Goal: Task Accomplishment & Management: Complete application form

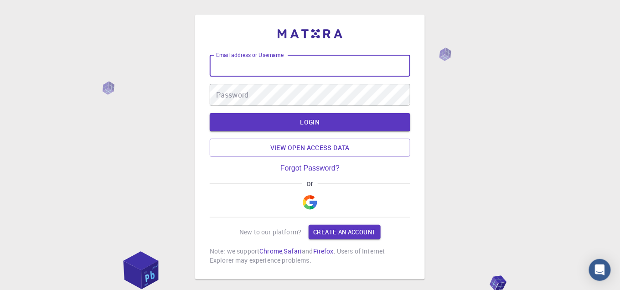
click at [309, 203] on img "button" at bounding box center [310, 202] width 15 height 15
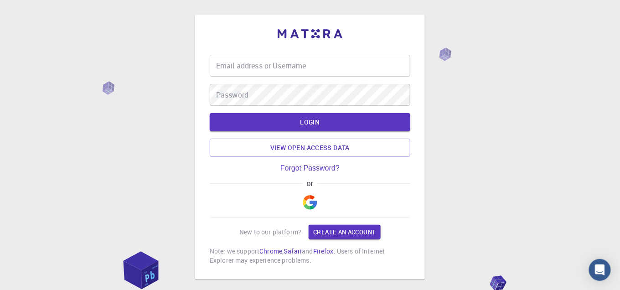
click at [561, 111] on div "Email address or Username Email address or Username Password Password LOGIN Vie…" at bounding box center [310, 170] width 620 height 340
click at [457, 176] on div "Email address or Username Email address or Username Password Password LOGIN Vie…" at bounding box center [310, 170] width 620 height 340
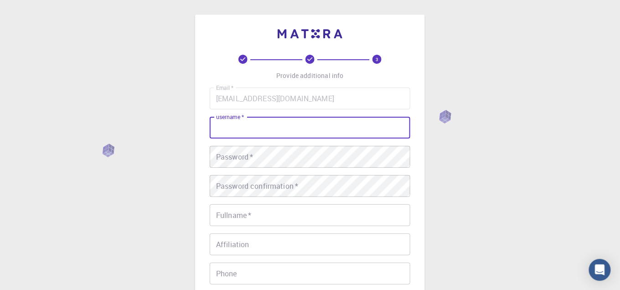
click at [242, 133] on input "username   *" at bounding box center [310, 128] width 201 height 22
drag, startPoint x: 268, startPoint y: 132, endPoint x: 158, endPoint y: 128, distance: 110.8
click at [163, 129] on div "3 Provide additional info Email   * [EMAIL_ADDRESS][DOMAIN_NAME] Email   * user…" at bounding box center [310, 232] width 620 height 464
type input "ojasvibhedi"
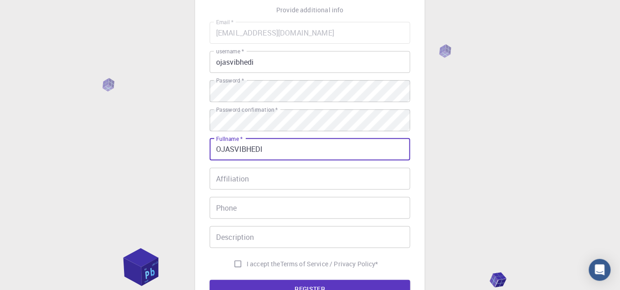
scroll to position [174, 0]
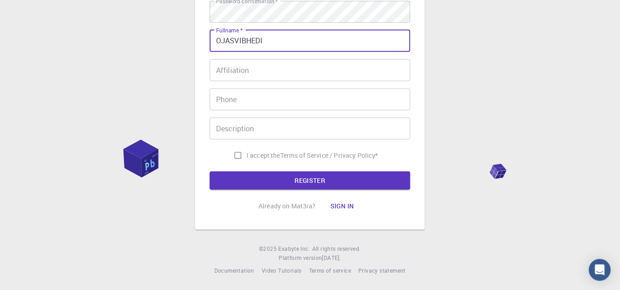
click at [242, 44] on input "OJASVIBHEDI" at bounding box center [310, 41] width 201 height 22
type input "[PERSON_NAME]"
click at [255, 67] on input "Affiliation" at bounding box center [310, 70] width 201 height 22
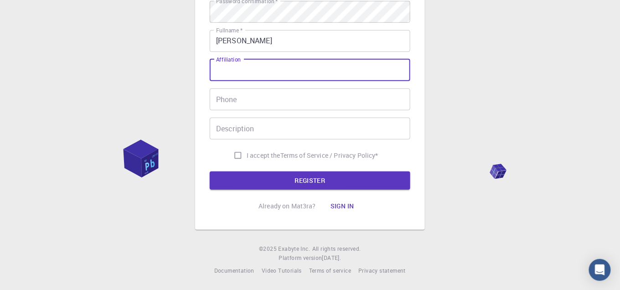
type input "RESEARCH SCHOLAR"
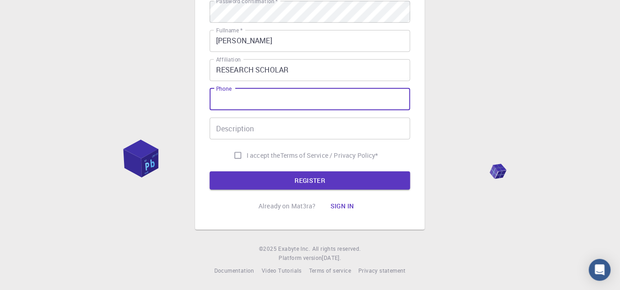
click at [279, 102] on input "Phone" at bounding box center [310, 99] width 201 height 22
click at [283, 133] on input "Description" at bounding box center [310, 129] width 201 height 22
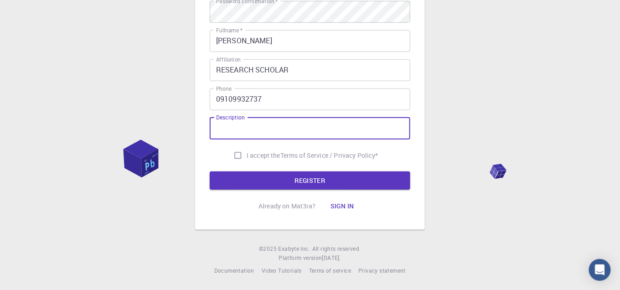
click at [297, 170] on form "Email   * ojasvibhedi@gmail.com Email   * username   * ojasvibhedi username   *…" at bounding box center [310, 51] width 201 height 276
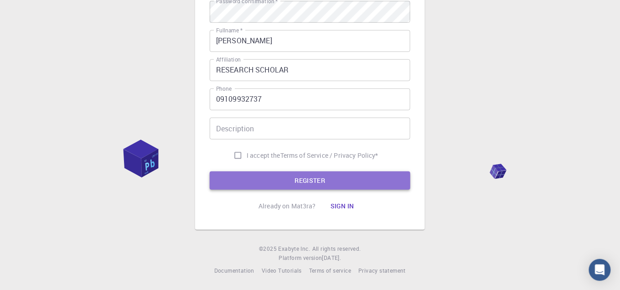
click at [300, 179] on button "REGISTER" at bounding box center [310, 180] width 201 height 18
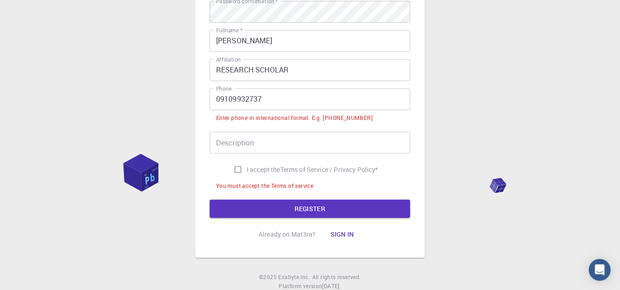
click at [221, 100] on input "09109932737" at bounding box center [310, 99] width 201 height 22
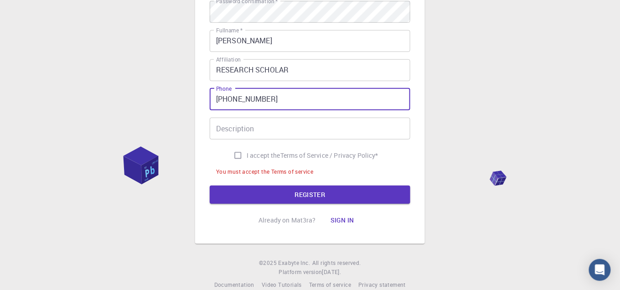
type input "+919109932737"
click at [263, 157] on span "I accept the" at bounding box center [264, 155] width 34 height 9
click at [247, 157] on input "I accept the Terms of Service / Privacy Policy *" at bounding box center [237, 155] width 17 height 17
checkbox input "true"
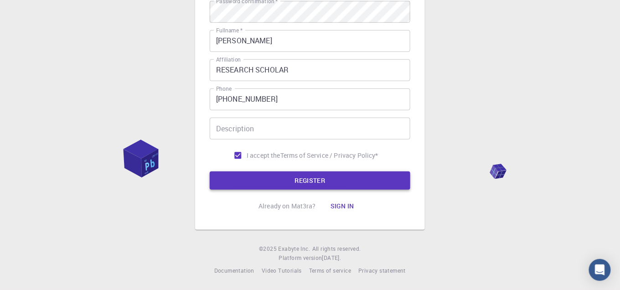
click at [277, 182] on button "REGISTER" at bounding box center [310, 180] width 201 height 18
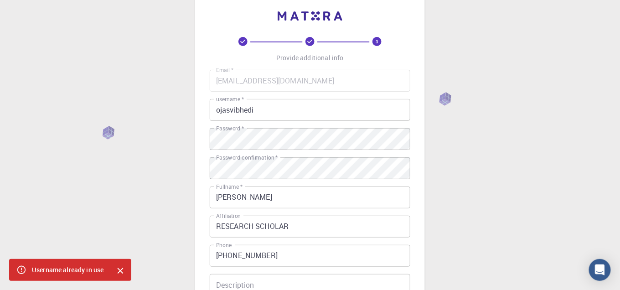
scroll to position [0, 0]
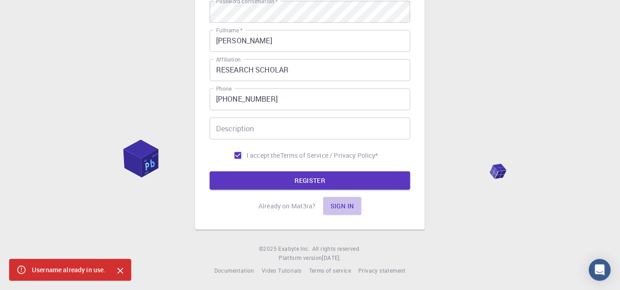
click at [353, 203] on button "Sign in" at bounding box center [342, 206] width 38 height 18
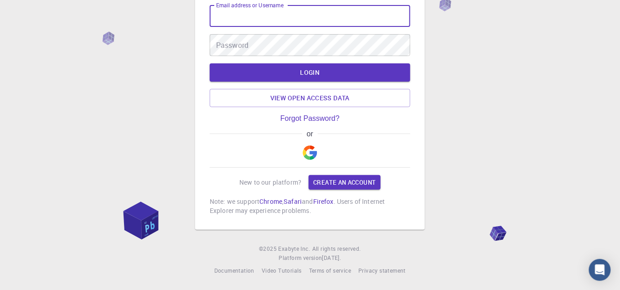
click at [309, 19] on input "Email address or Username" at bounding box center [310, 16] width 201 height 22
type input "ojasvibhedi"
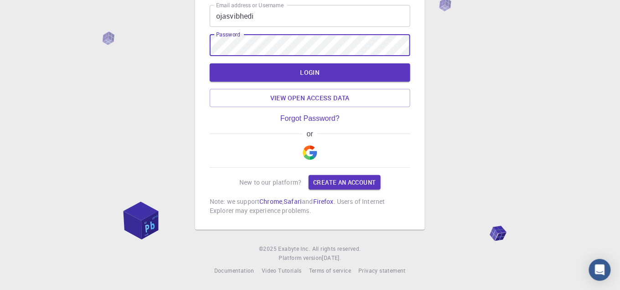
click at [210, 63] on button "LOGIN" at bounding box center [310, 72] width 201 height 18
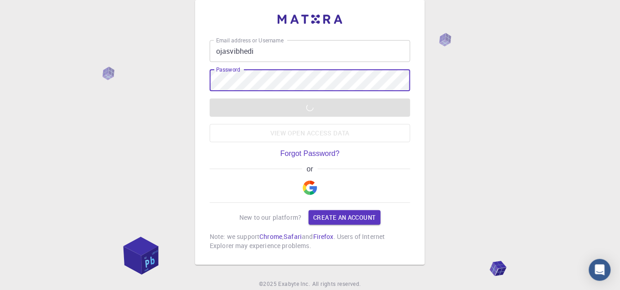
scroll to position [0, 0]
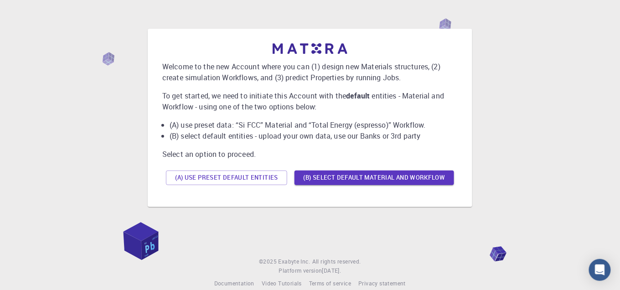
scroll to position [34, 0]
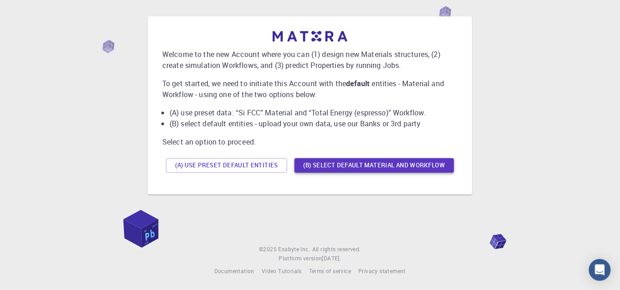
click at [308, 165] on button "(B) Select default material and workflow" at bounding box center [374, 165] width 160 height 15
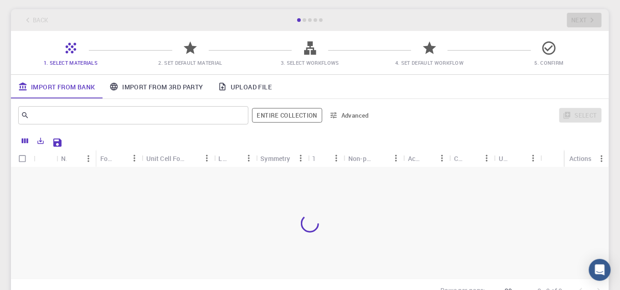
scroll to position [23, 0]
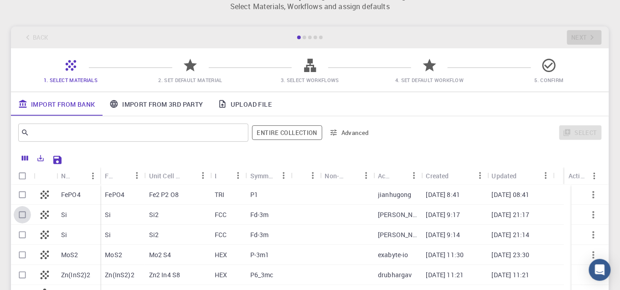
click at [22, 211] on input "Select row" at bounding box center [22, 214] width 17 height 17
checkbox input "true"
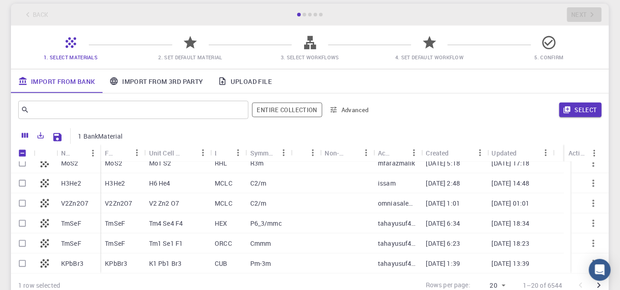
scroll to position [0, 0]
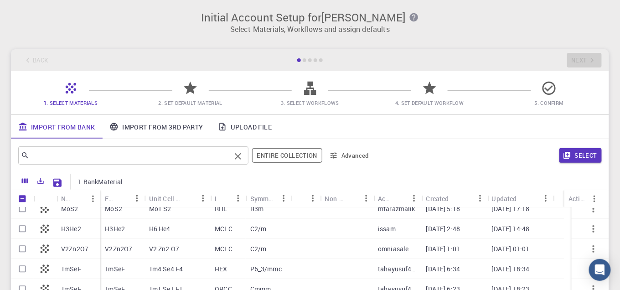
click at [72, 151] on input "text" at bounding box center [129, 155] width 201 height 13
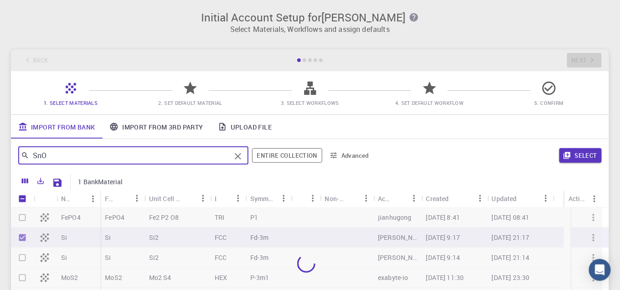
type input "SnO2"
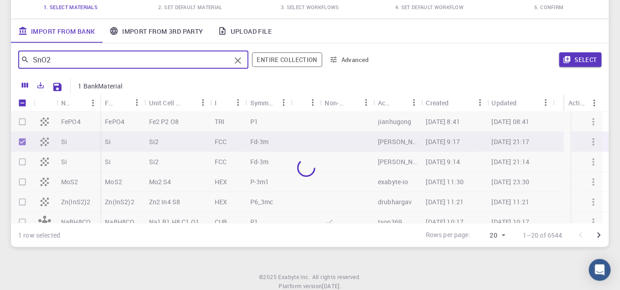
scroll to position [124, 0]
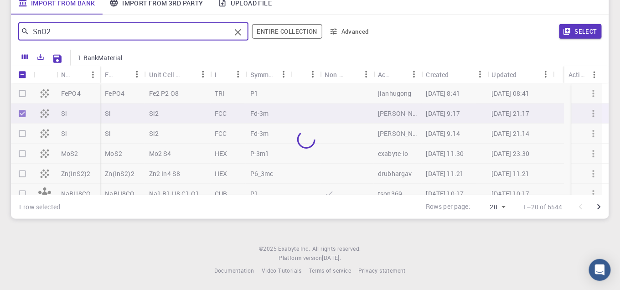
checkbox input "false"
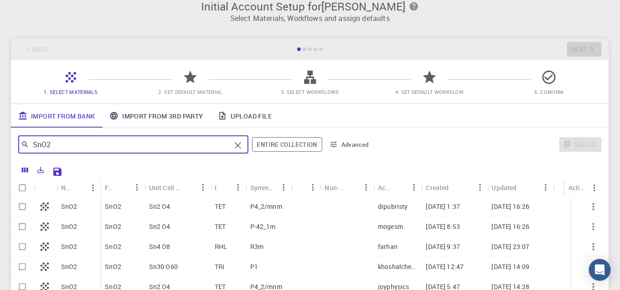
scroll to position [101, 0]
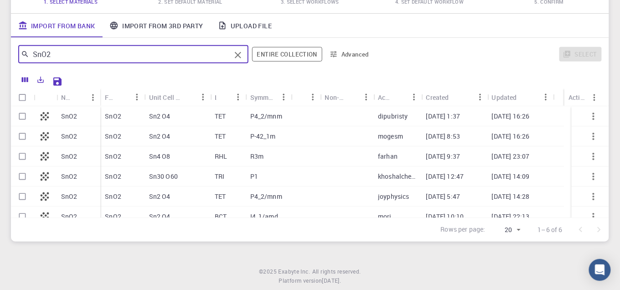
type input "SnO2"
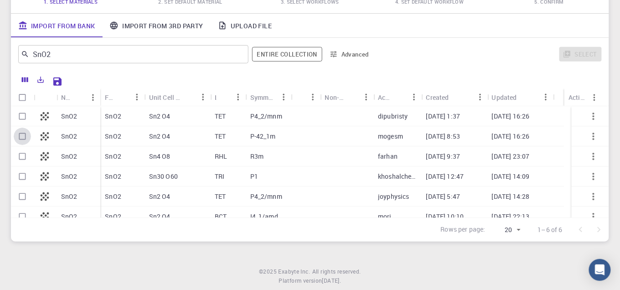
click at [19, 137] on input "Select row" at bounding box center [22, 136] width 17 height 17
checkbox input "true"
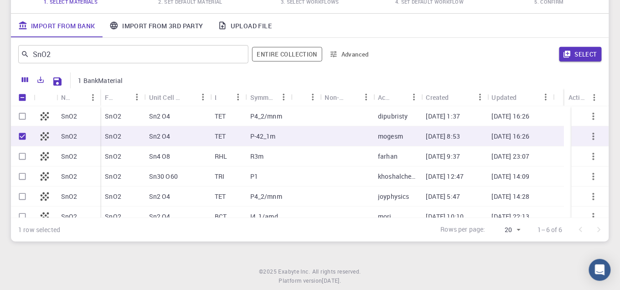
click at [19, 154] on input "Select row" at bounding box center [22, 156] width 17 height 17
checkbox input "true"
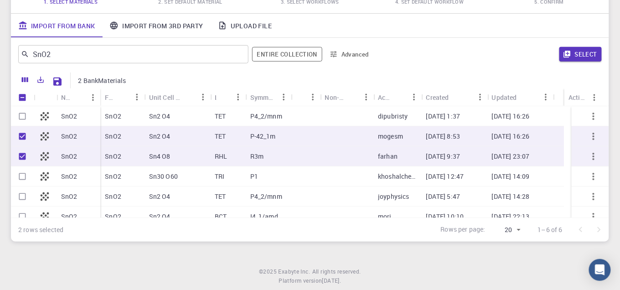
scroll to position [9, 0]
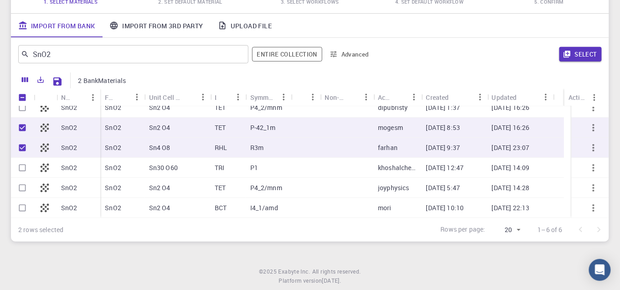
click at [19, 193] on input "Select row" at bounding box center [22, 187] width 17 height 17
checkbox input "true"
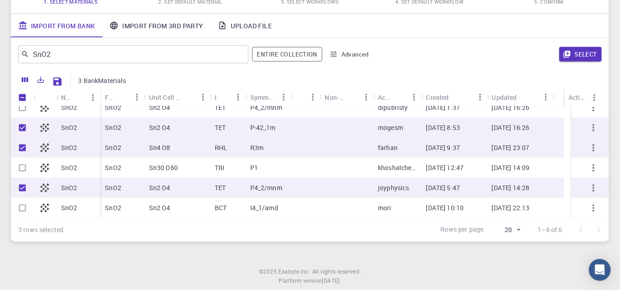
click at [25, 203] on input "Select row" at bounding box center [22, 207] width 17 height 17
checkbox input "true"
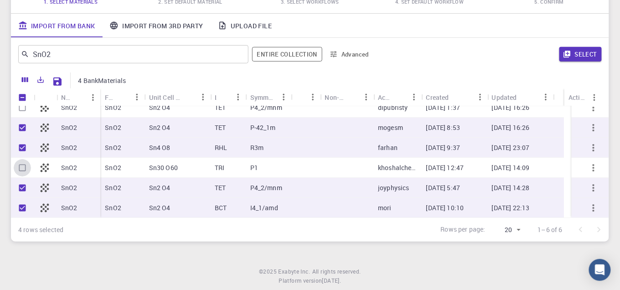
click at [25, 164] on input "Select row" at bounding box center [22, 167] width 17 height 17
checkbox input "true"
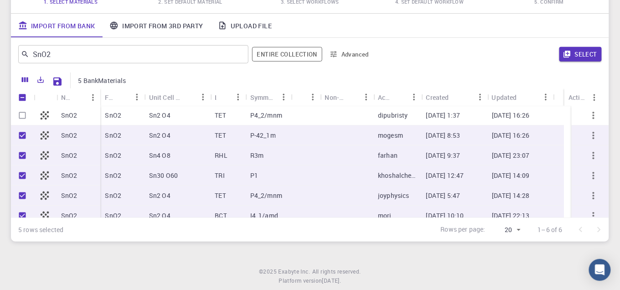
scroll to position [0, 0]
click at [24, 114] on input "Select row" at bounding box center [22, 116] width 17 height 17
checkbox input "true"
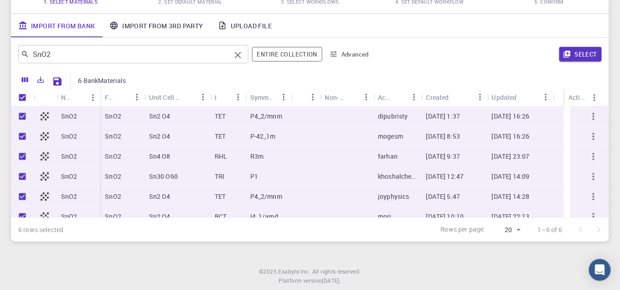
click at [75, 56] on input "SnO2" at bounding box center [129, 54] width 201 height 13
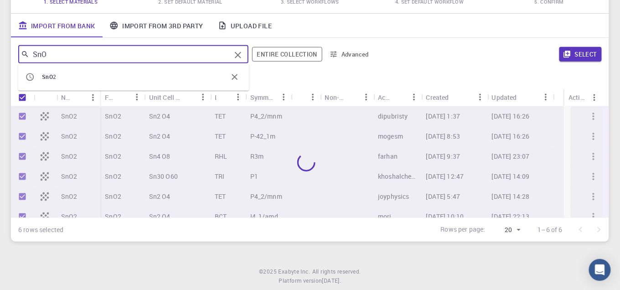
type input "SnO"
click at [0, 87] on div "Initial Account Setup for OJASVI BHEDI Select Materials, Workflows and assign d…" at bounding box center [310, 76] width 620 height 354
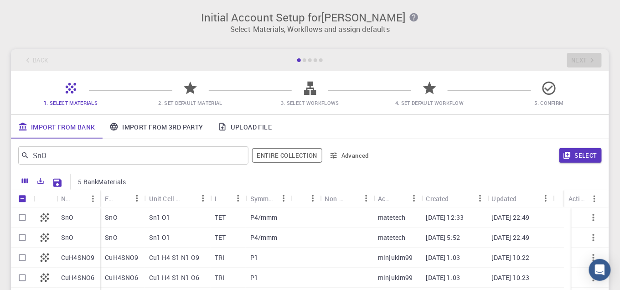
click at [570, 152] on button "Select" at bounding box center [580, 155] width 42 height 15
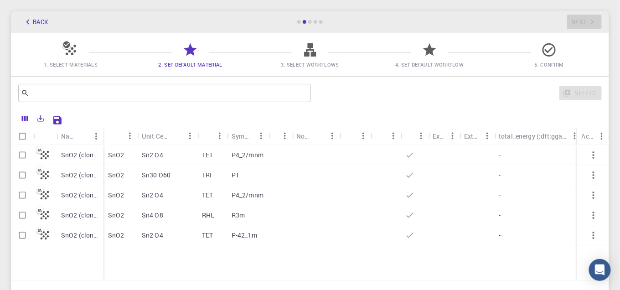
scroll to position [23, 0]
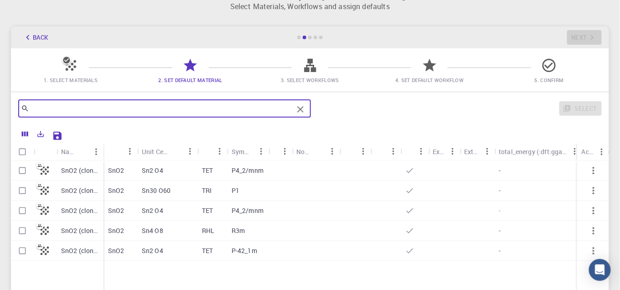
click at [125, 105] on input "text" at bounding box center [161, 108] width 264 height 13
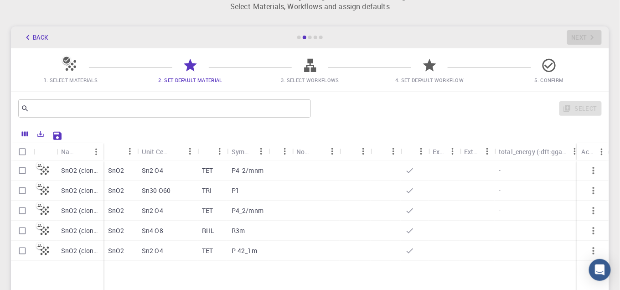
click at [162, 215] on div "Sn2 O4" at bounding box center [167, 211] width 60 height 20
checkbox input "true"
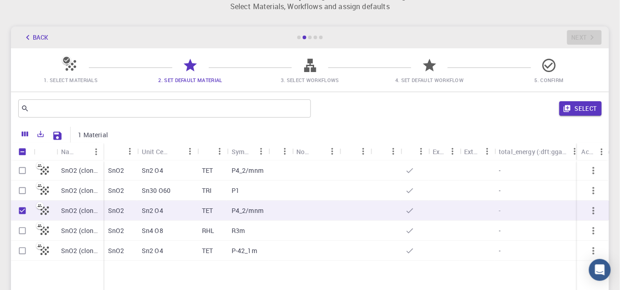
click at [573, 110] on button "Select" at bounding box center [580, 108] width 42 height 15
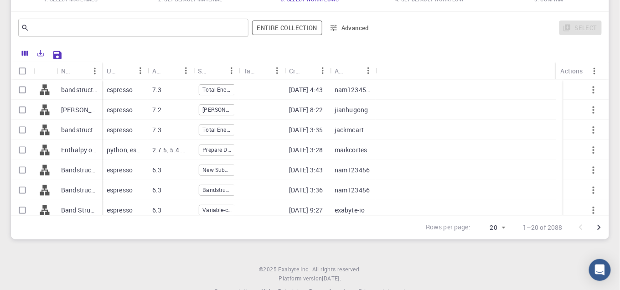
scroll to position [124, 0]
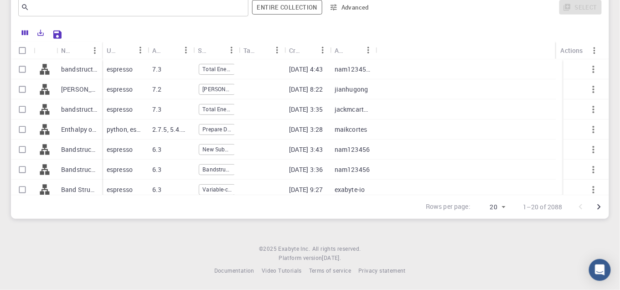
click at [48, 70] on icon at bounding box center [44, 69] width 13 height 13
checkbox input "true"
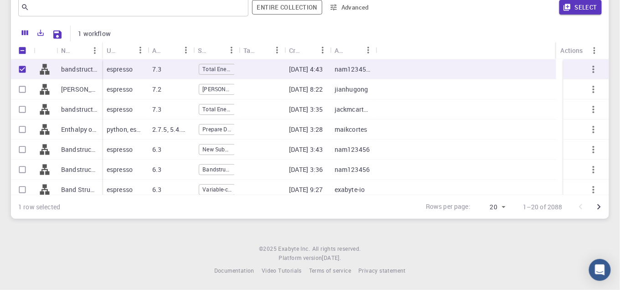
click at [44, 104] on icon at bounding box center [45, 109] width 10 height 10
checkbox input "true"
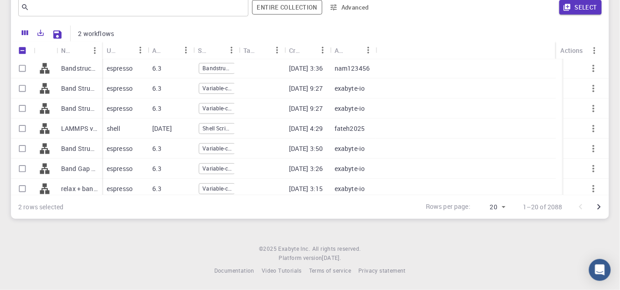
scroll to position [202, 0]
click at [45, 101] on icon at bounding box center [44, 107] width 13 height 13
checkbox input "true"
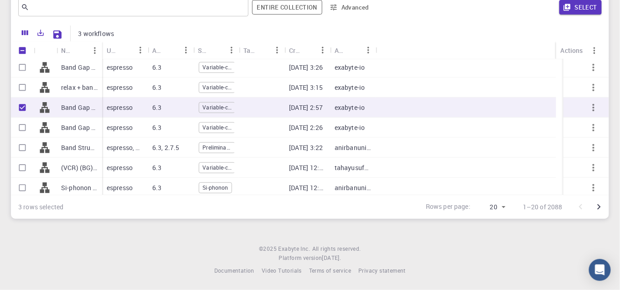
click at [47, 124] on icon at bounding box center [44, 127] width 13 height 13
checkbox input "true"
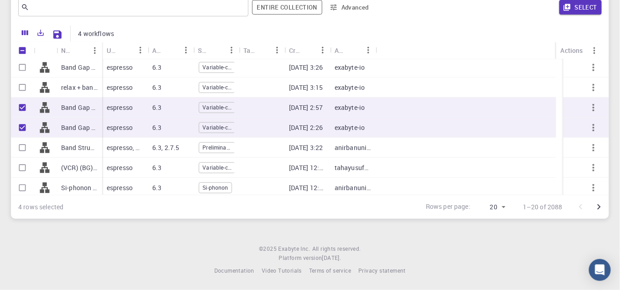
scroll to position [265, 0]
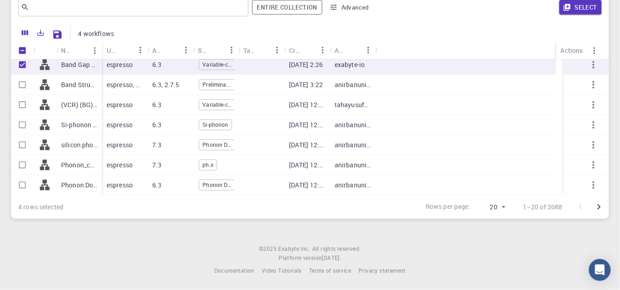
click at [66, 171] on div "Phonon_calculation (clone)" at bounding box center [80, 165] width 46 height 20
checkbox input "true"
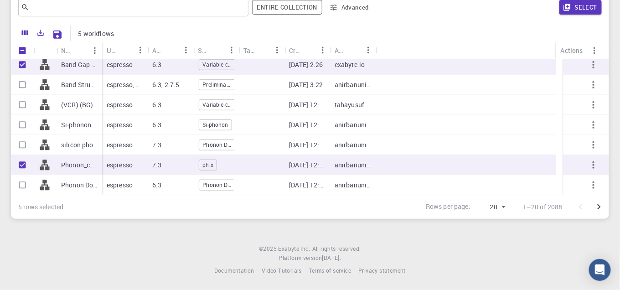
click at [66, 184] on p "Phonon Dos + Dispersions (clone) (clone)" at bounding box center [79, 184] width 36 height 9
checkbox input "true"
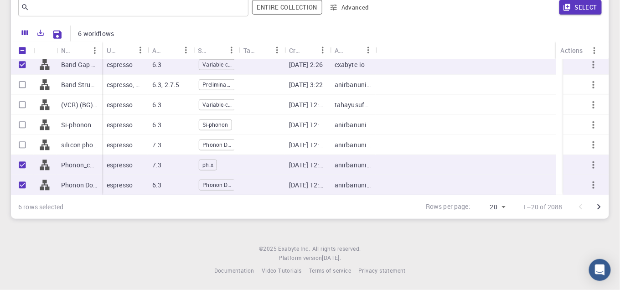
click at [57, 145] on div "silicon phonons (clone) (clone)" at bounding box center [80, 145] width 46 height 20
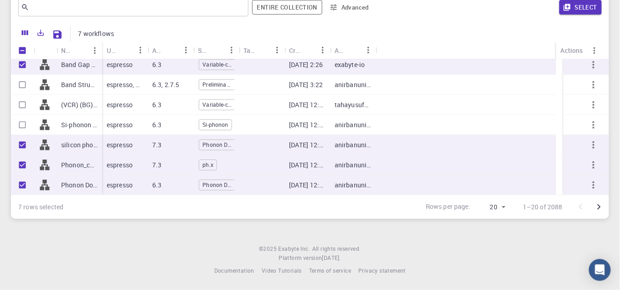
click at [73, 145] on p "silicon phonons (clone) (clone)" at bounding box center [79, 144] width 36 height 9
checkbox input "false"
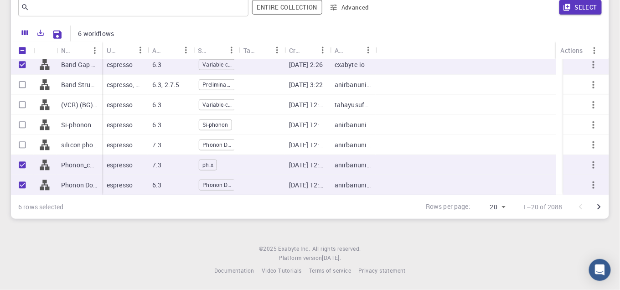
scroll to position [0, 0]
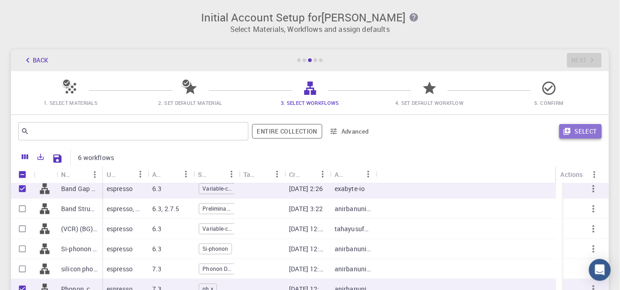
click at [581, 125] on button "Select" at bounding box center [580, 131] width 42 height 15
click at [224, 226] on span "Band Gap" at bounding box center [217, 229] width 31 height 8
checkbox input "true"
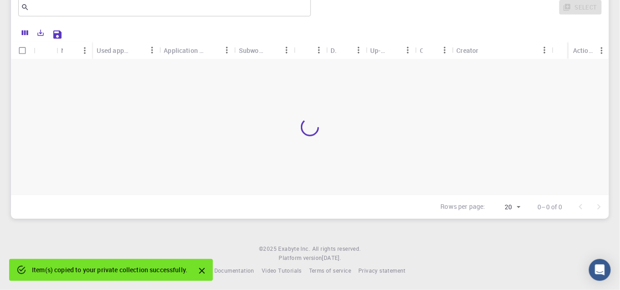
scroll to position [23, 0]
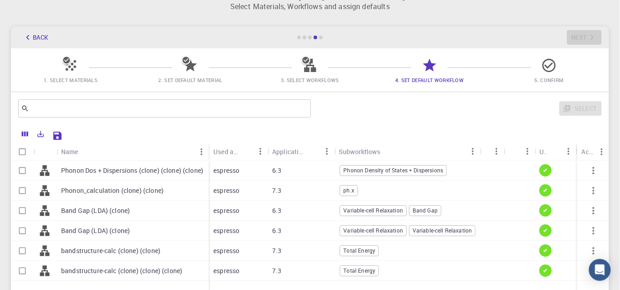
click at [254, 178] on div "espresso" at bounding box center [238, 170] width 59 height 20
checkbox input "true"
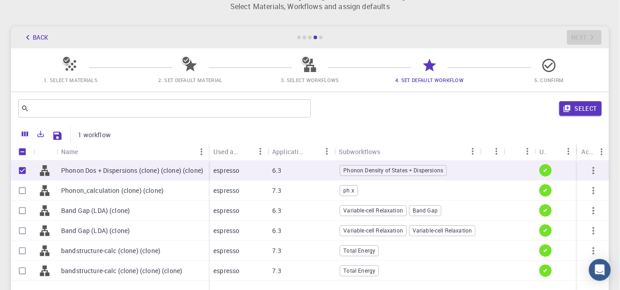
click at [268, 210] on div "6.3" at bounding box center [301, 211] width 67 height 20
checkbox input "true"
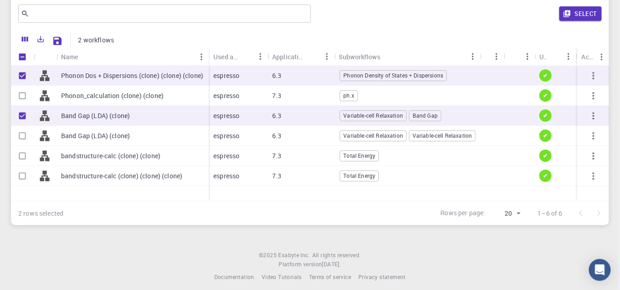
scroll to position [124, 0]
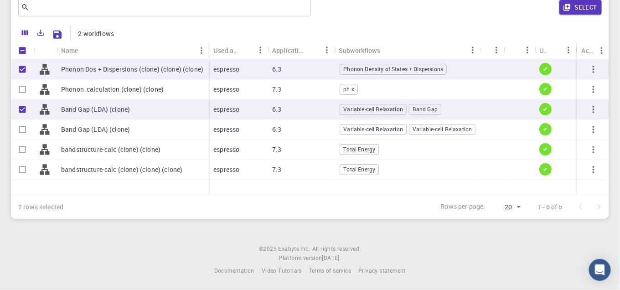
click at [283, 171] on div "7.3" at bounding box center [301, 170] width 67 height 20
checkbox input "true"
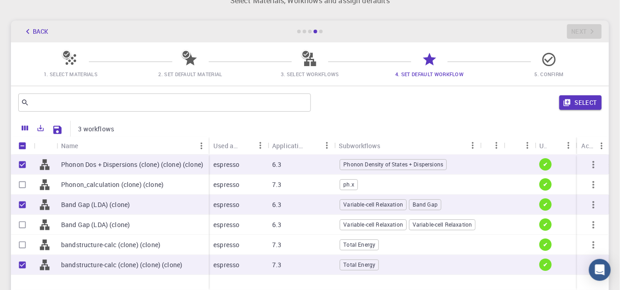
scroll to position [23, 0]
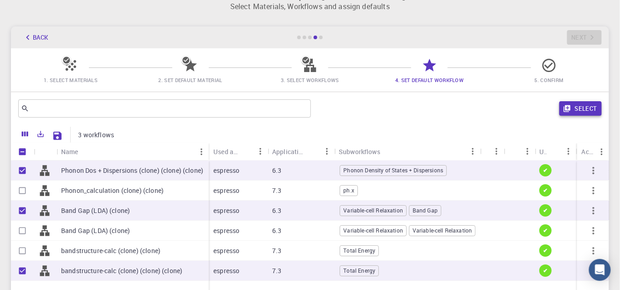
click at [585, 113] on button "Select" at bounding box center [580, 108] width 42 height 15
checkbox input "false"
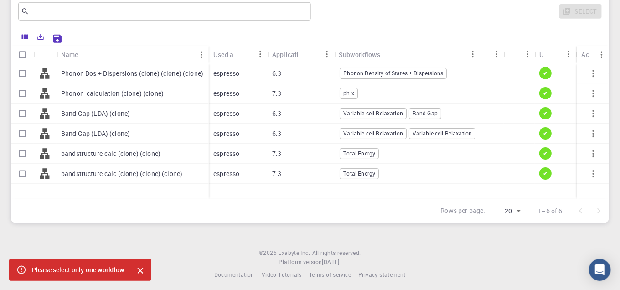
scroll to position [124, 0]
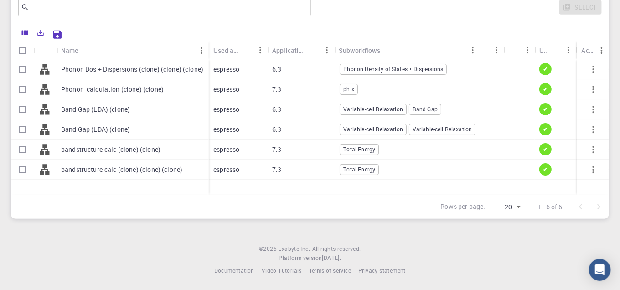
click at [303, 110] on div "6.3" at bounding box center [301, 109] width 67 height 20
checkbox input "true"
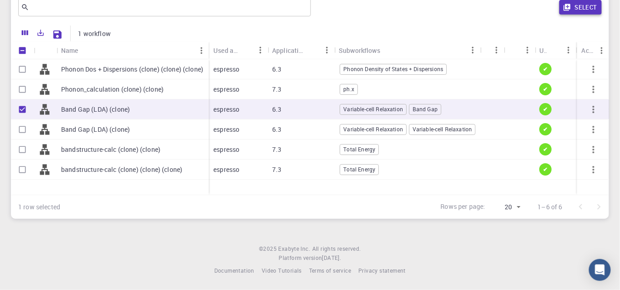
click at [582, 12] on button "Select" at bounding box center [580, 7] width 42 height 15
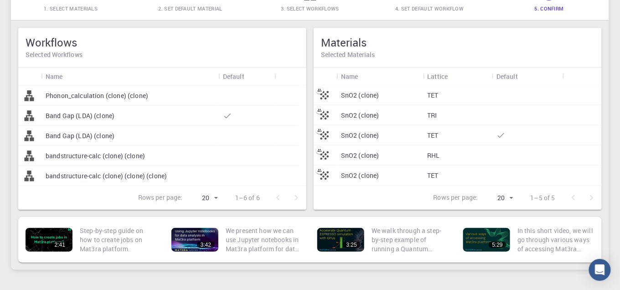
scroll to position [101, 0]
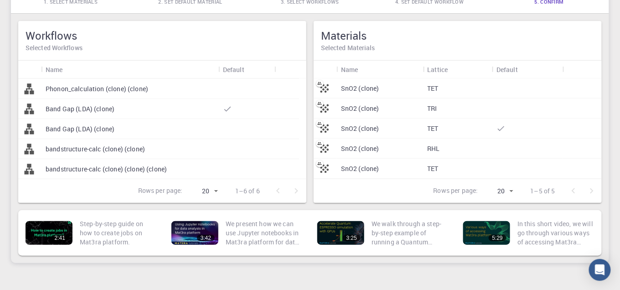
click at [243, 108] on div at bounding box center [246, 109] width 56 height 20
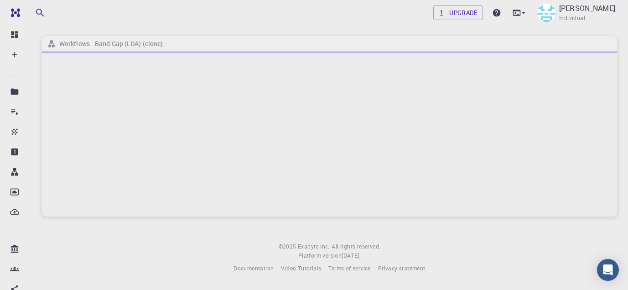
click at [182, 249] on footer "© 2025 Exabyte Inc. All rights reserved. Platform version 2025.7.24 . Documenta…" at bounding box center [329, 257] width 597 height 31
click at [528, 15] on icon at bounding box center [523, 12] width 9 height 9
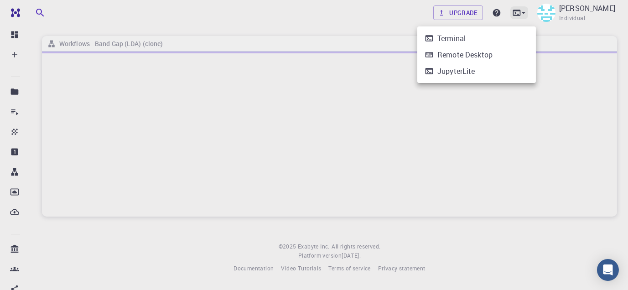
click at [534, 15] on div at bounding box center [314, 145] width 628 height 290
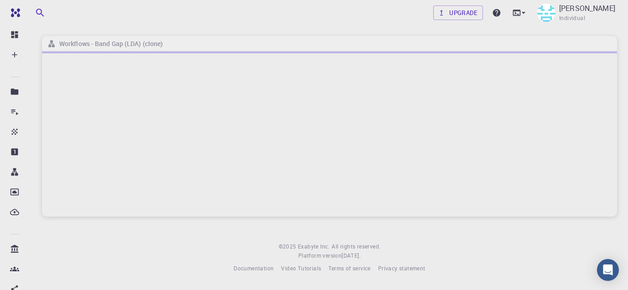
click at [197, 144] on div at bounding box center [329, 133] width 575 height 165
click at [198, 143] on div at bounding box center [329, 133] width 575 height 165
click at [582, 93] on div at bounding box center [329, 133] width 575 height 165
click at [582, 91] on div at bounding box center [329, 133] width 575 height 165
click at [479, 14] on link "Upgrade" at bounding box center [458, 12] width 50 height 15
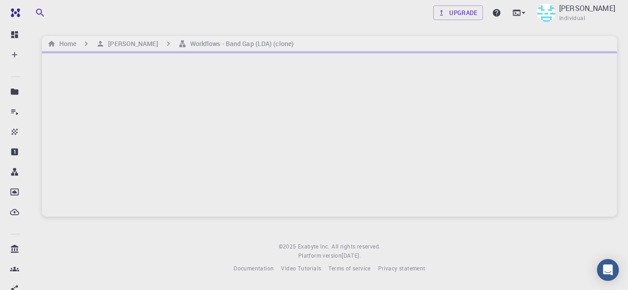
click at [268, 124] on div at bounding box center [329, 133] width 575 height 165
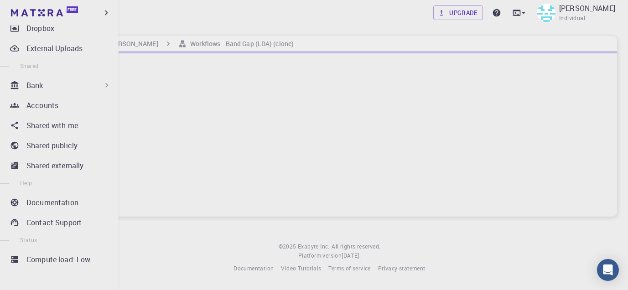
scroll to position [163, 0]
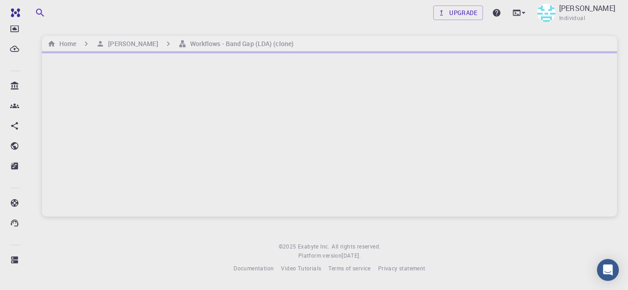
click at [265, 175] on div at bounding box center [329, 133] width 575 height 165
click at [190, 92] on div at bounding box center [329, 133] width 575 height 165
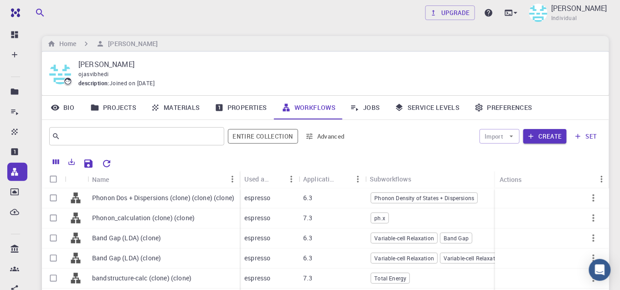
scroll to position [101, 0]
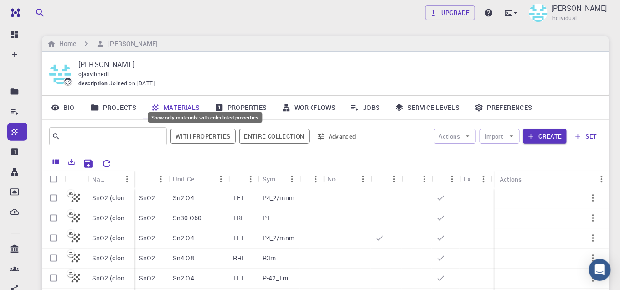
click at [204, 139] on button "With properties" at bounding box center [202, 136] width 65 height 15
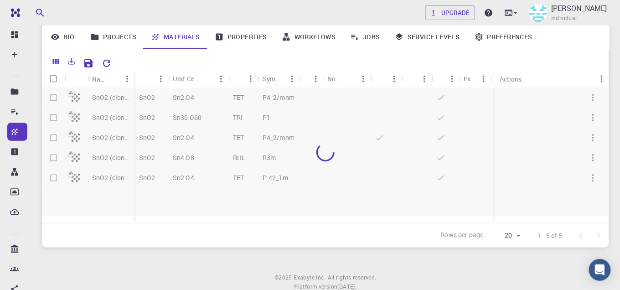
scroll to position [101, 0]
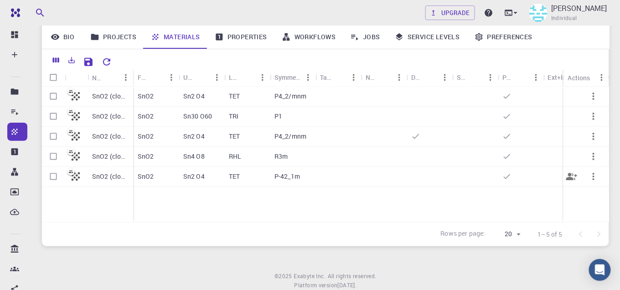
click at [390, 179] on div at bounding box center [384, 177] width 46 height 20
